Goal: Navigation & Orientation: Find specific page/section

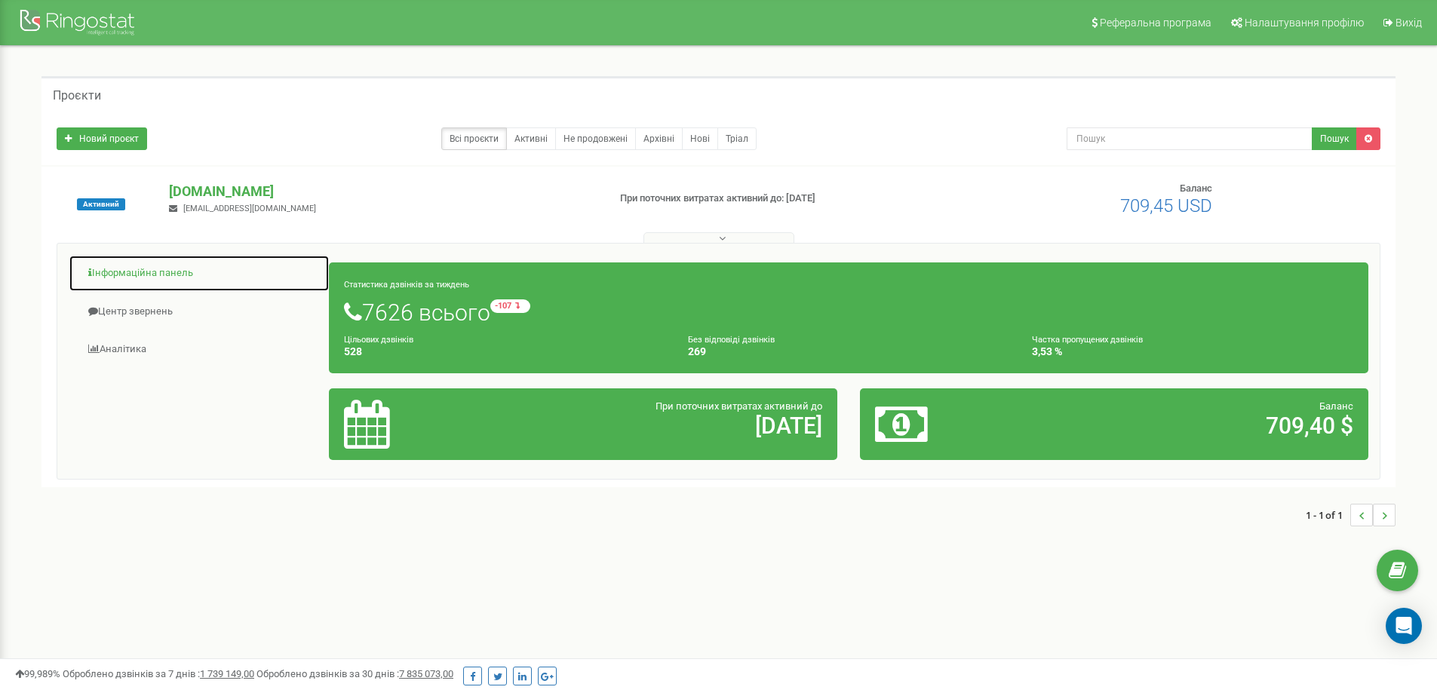
click at [109, 271] on link "Інформаційна панель" at bounding box center [199, 273] width 261 height 37
